Goal: Task Accomplishment & Management: Manage account settings

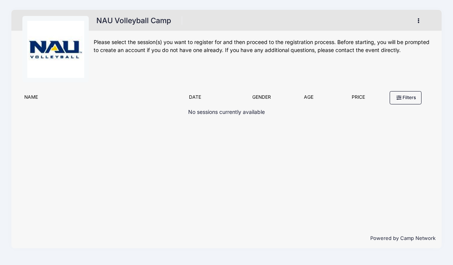
click at [424, 20] on button "button" at bounding box center [420, 20] width 20 height 13
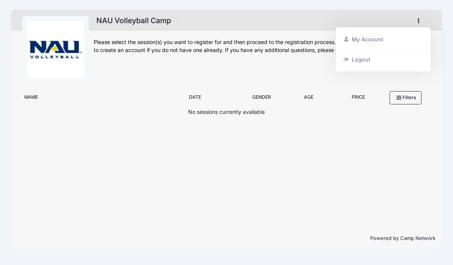
click at [390, 39] on link "My Account" at bounding box center [383, 39] width 88 height 14
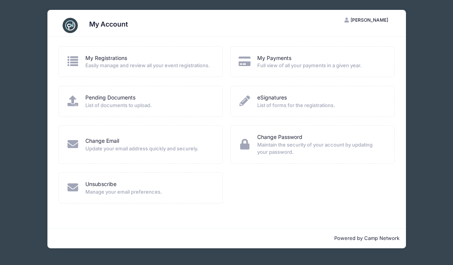
click at [341, 63] on span "Full view of all your payments in a given year." at bounding box center [320, 66] width 127 height 8
click at [287, 60] on link "My Payments" at bounding box center [274, 58] width 34 height 8
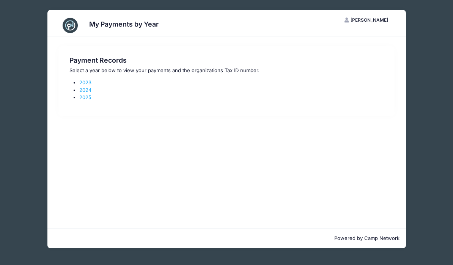
click at [81, 97] on link "2025" at bounding box center [85, 97] width 12 height 6
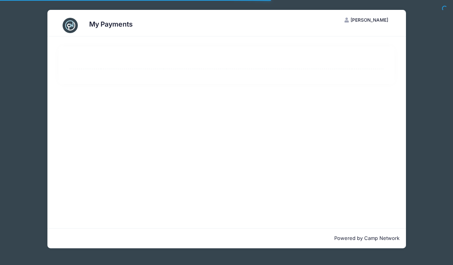
select select "10"
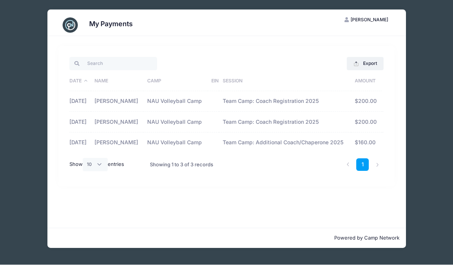
scroll to position [11, 0]
click at [320, 149] on td "Team Camp: Additional Coach/Chaperone 2025" at bounding box center [285, 143] width 132 height 20
click at [367, 146] on td "$160.00" at bounding box center [366, 143] width 30 height 20
click at [170, 149] on td "NAU Volleyball Camp" at bounding box center [175, 143] width 64 height 20
click at [113, 145] on td "Jessica Johansson" at bounding box center [117, 143] width 53 height 20
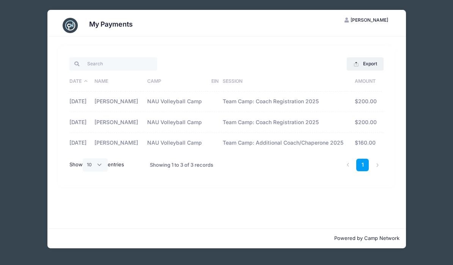
scroll to position [0, 0]
click at [371, 62] on button "Export" at bounding box center [365, 63] width 37 height 13
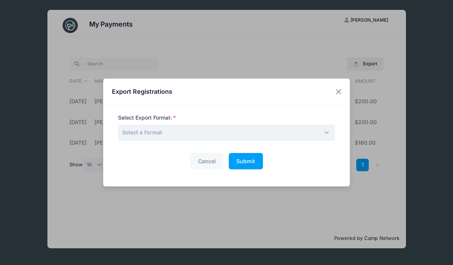
click at [128, 134] on span "Select a format" at bounding box center [142, 132] width 40 height 6
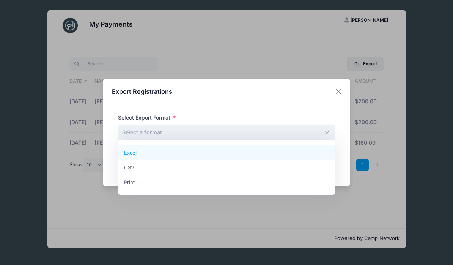
select select "excel"
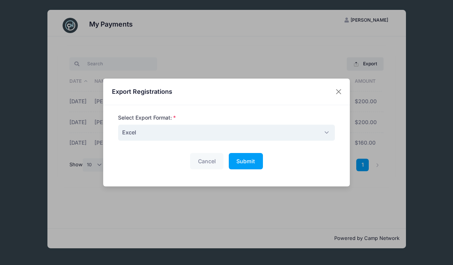
click at [242, 167] on button "Submit Please wait..." at bounding box center [246, 161] width 34 height 16
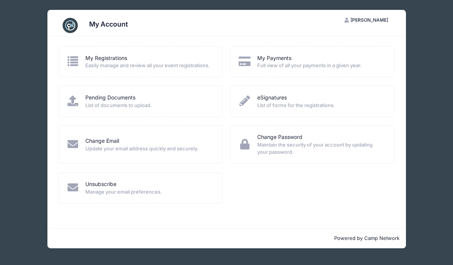
click at [91, 60] on link "My Registrations" at bounding box center [106, 58] width 42 height 8
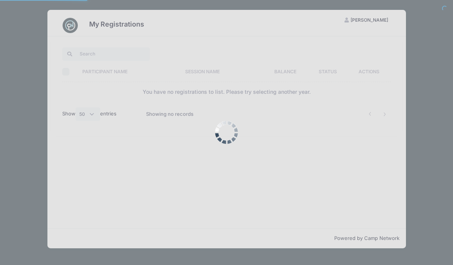
select select "50"
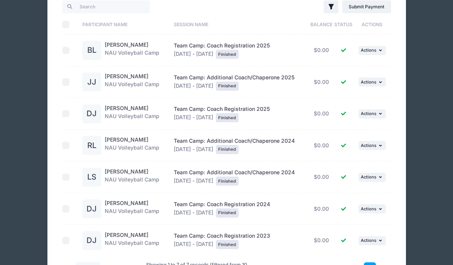
scroll to position [69, 0]
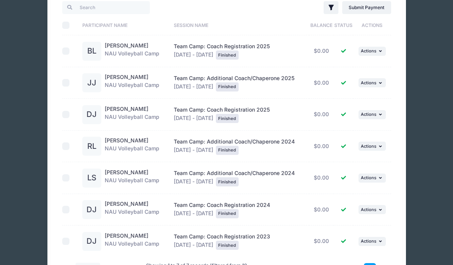
click at [110, 143] on link "Robert Levardo" at bounding box center [127, 140] width 44 height 6
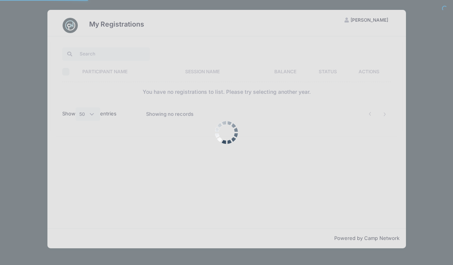
select select "50"
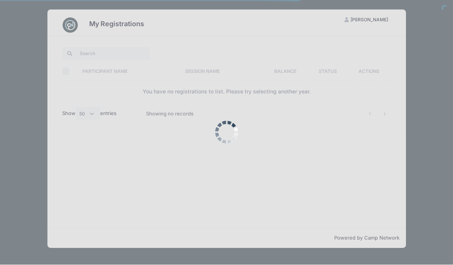
scroll to position [20, 0]
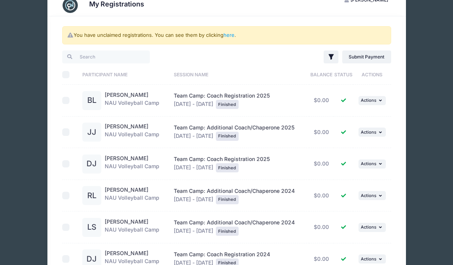
click at [374, 127] on button "... Actions" at bounding box center [371, 131] width 27 height 9
click at [367, 147] on link "View Registration" at bounding box center [348, 148] width 69 height 14
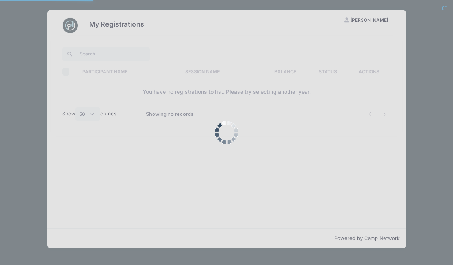
select select "50"
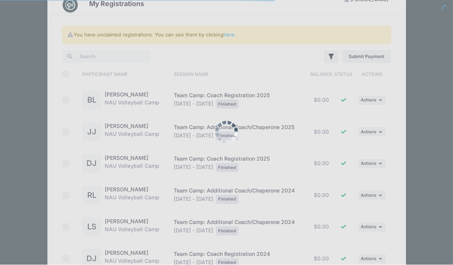
scroll to position [20, 0]
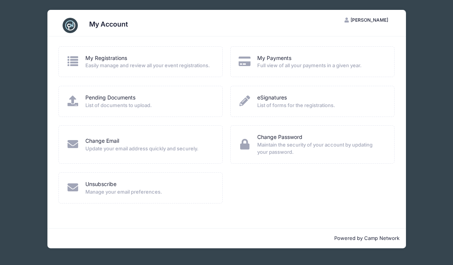
click at [344, 65] on span "Full view of all your payments in a given year." at bounding box center [320, 66] width 127 height 8
click at [306, 59] on div "My Payments" at bounding box center [320, 58] width 127 height 8
click at [266, 61] on link "My Payments" at bounding box center [274, 58] width 34 height 8
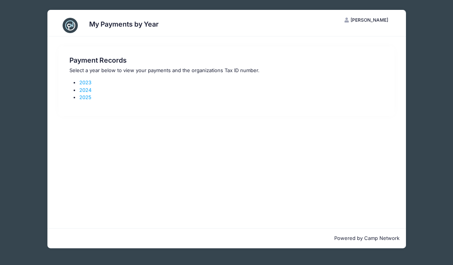
click at [82, 99] on link "2025" at bounding box center [85, 97] width 12 height 6
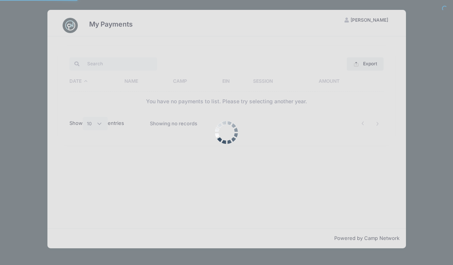
select select "10"
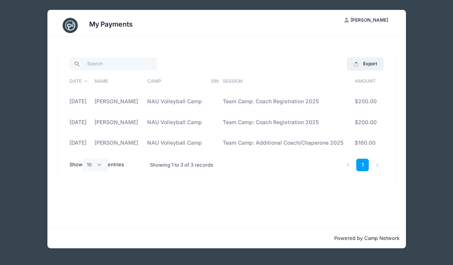
click at [119, 153] on td "[PERSON_NAME]" at bounding box center [117, 143] width 53 height 20
click at [167, 153] on td "NAU Volleyball Camp" at bounding box center [175, 143] width 64 height 20
click at [371, 153] on td "$160.00" at bounding box center [366, 143] width 30 height 20
